Goal: Task Accomplishment & Management: Manage account settings

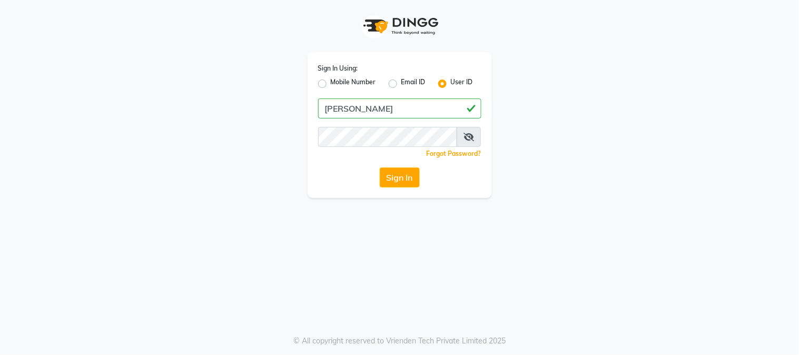
type input "[PERSON_NAME]"
click at [404, 171] on button "Sign In" at bounding box center [400, 177] width 40 height 20
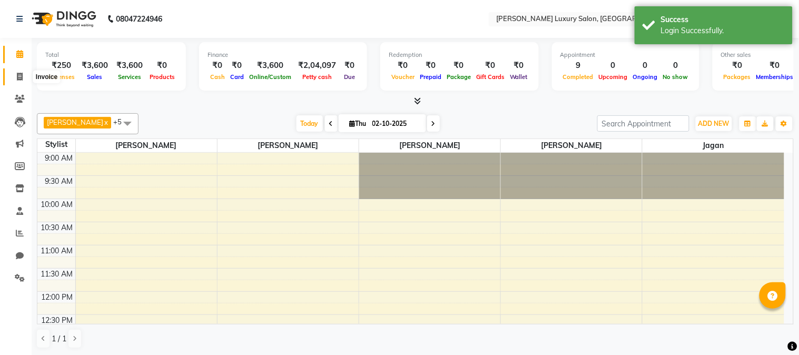
click at [20, 74] on icon at bounding box center [20, 77] width 6 height 8
select select "7752"
select select "service"
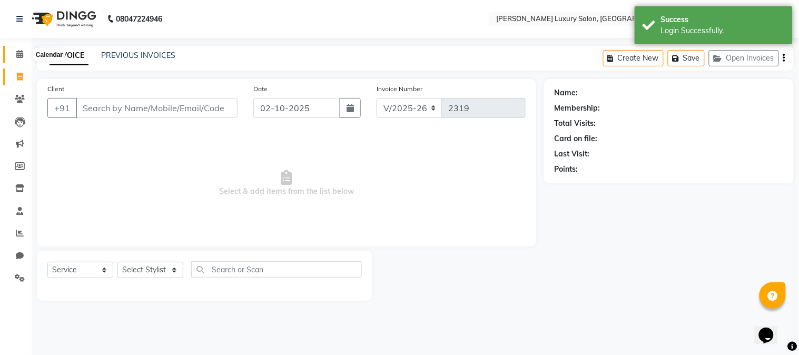
click at [19, 56] on icon at bounding box center [19, 54] width 7 height 8
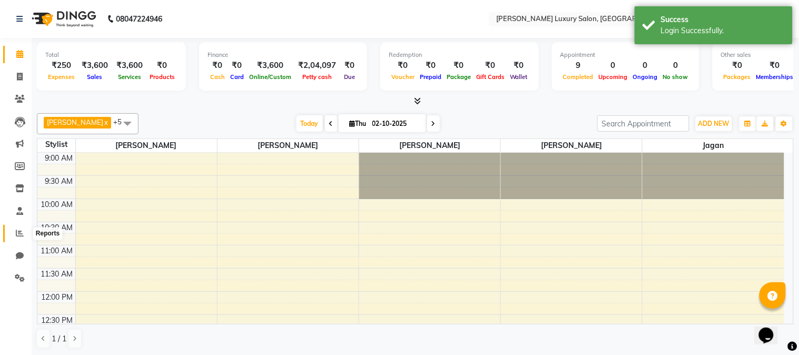
click at [22, 233] on icon at bounding box center [20, 233] width 8 height 8
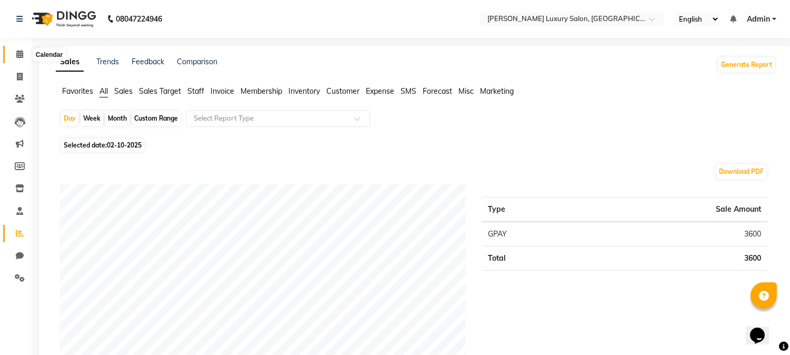
click at [13, 56] on span at bounding box center [20, 54] width 18 height 12
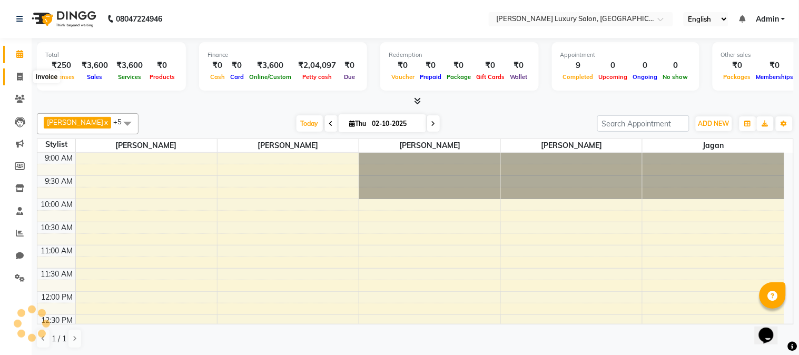
click at [19, 75] on icon at bounding box center [20, 77] width 6 height 8
select select "7752"
select select "service"
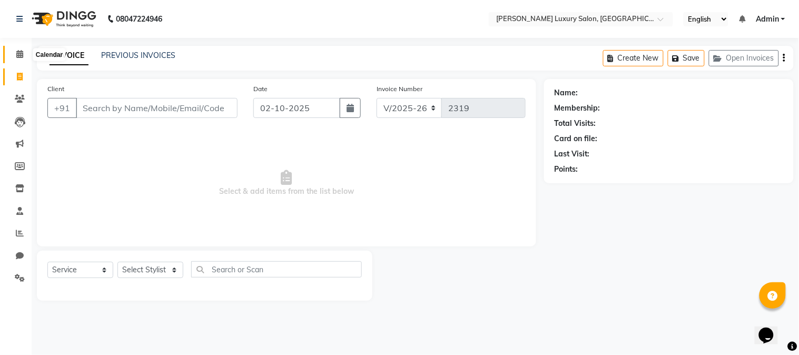
click at [22, 52] on icon at bounding box center [19, 54] width 7 height 8
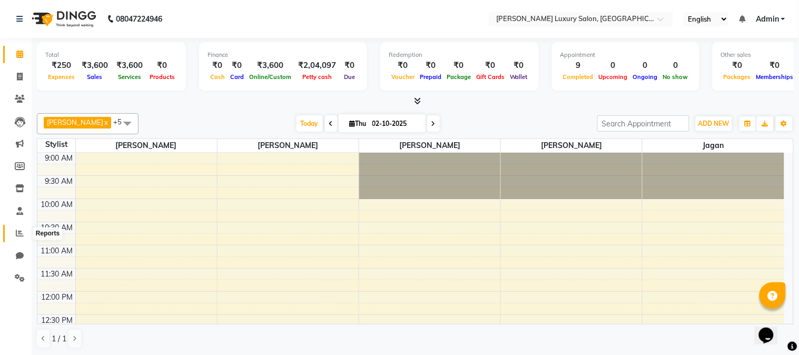
click at [22, 233] on icon at bounding box center [20, 233] width 8 height 8
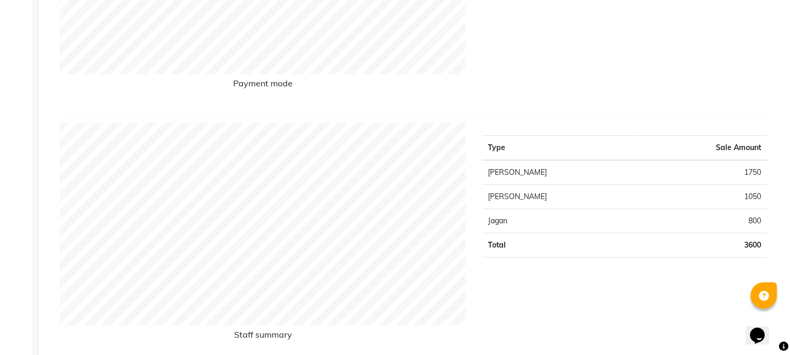
scroll to position [292, 0]
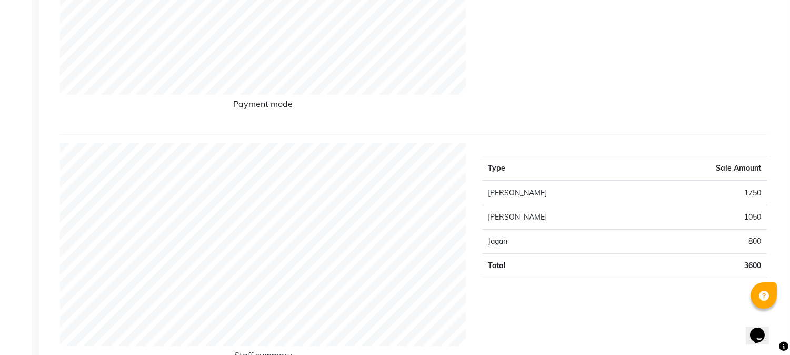
click at [536, 120] on div "Type Sale Amount GPAY 3600 Total 3600" at bounding box center [625, 9] width 302 height 234
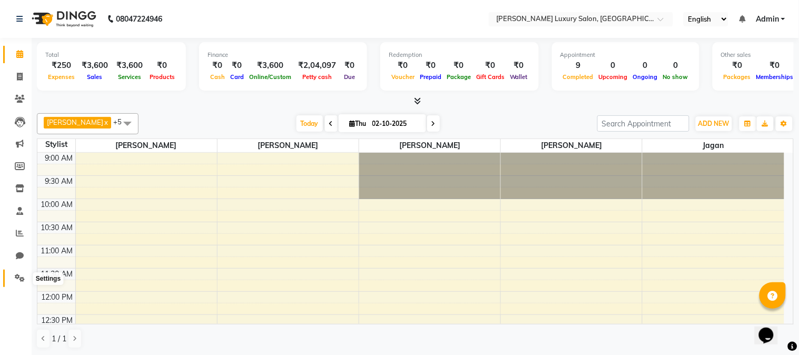
click at [25, 272] on span at bounding box center [20, 278] width 18 height 12
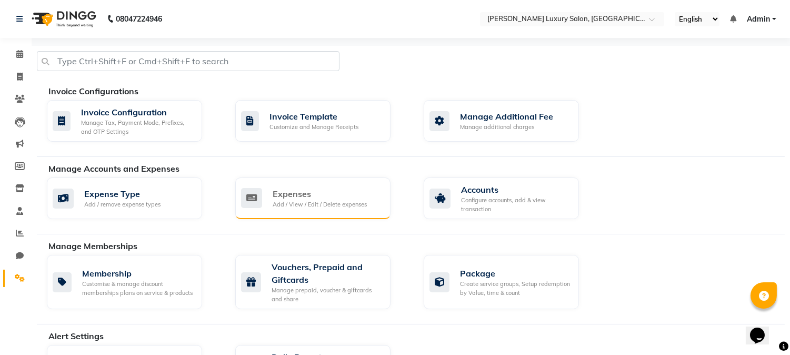
click at [322, 206] on div "Add / View / Edit / Delete expenses" at bounding box center [320, 204] width 94 height 9
